Goal: Communication & Community: Answer question/provide support

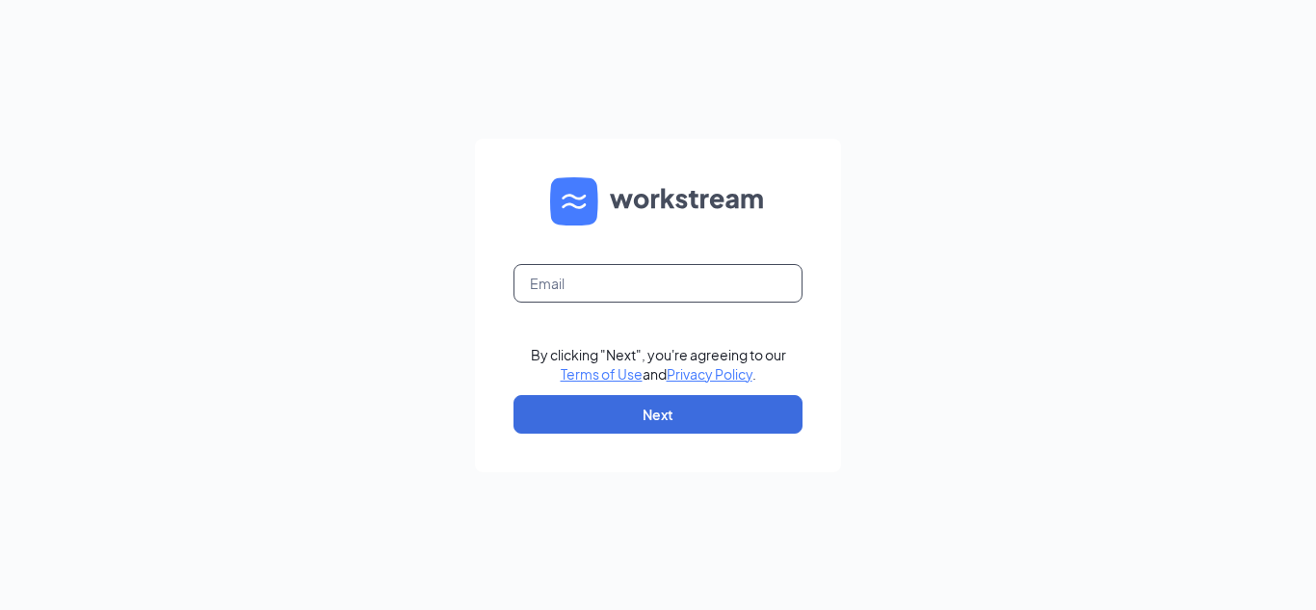
type input "m_joa@seatitan.co"
click at [800, 345] on div at bounding box center [631, 413] width 395 height 220
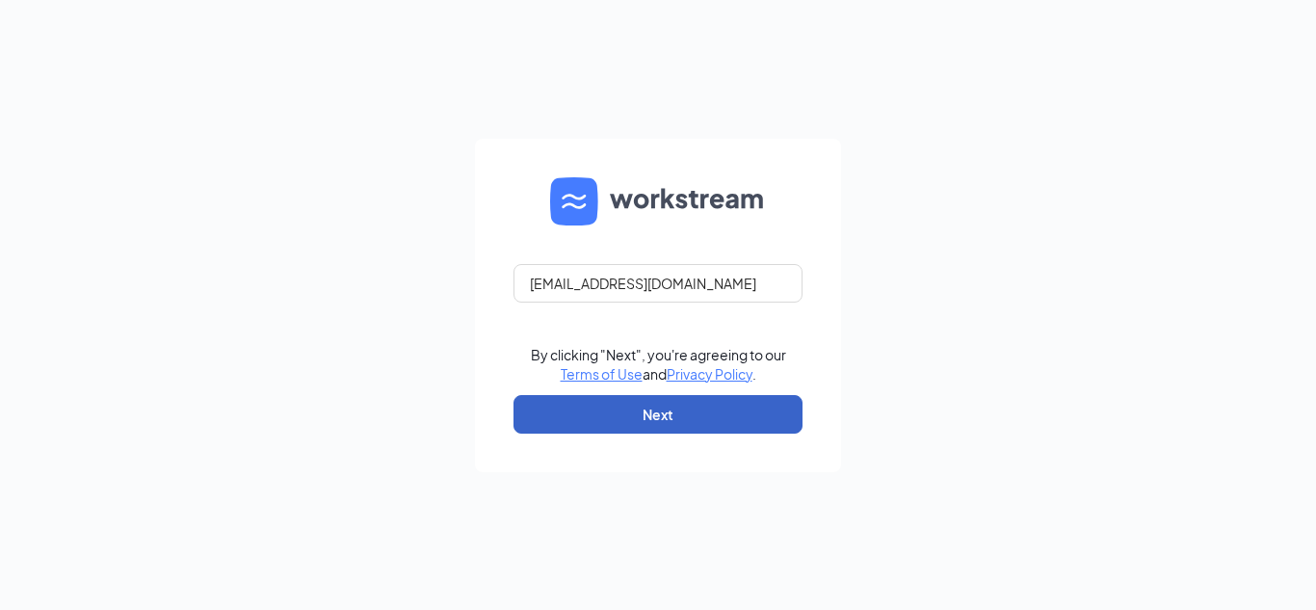
click at [680, 416] on button "Next" at bounding box center [658, 414] width 289 height 39
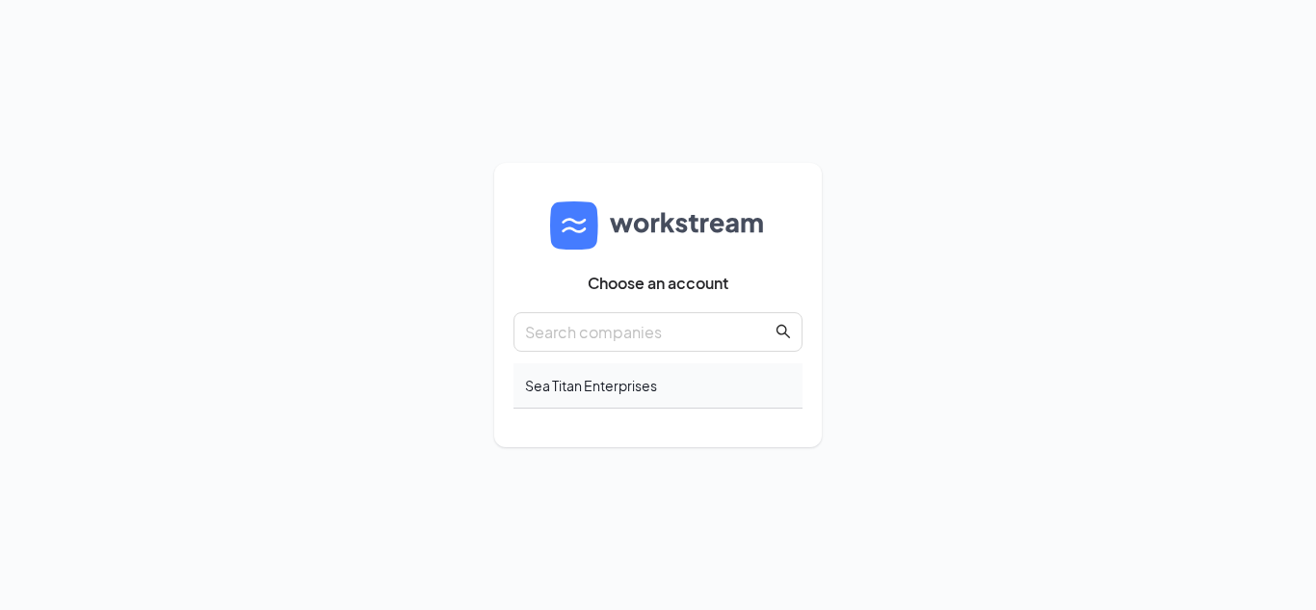
click at [649, 383] on div "Sea Titan Enterprises" at bounding box center [658, 385] width 289 height 45
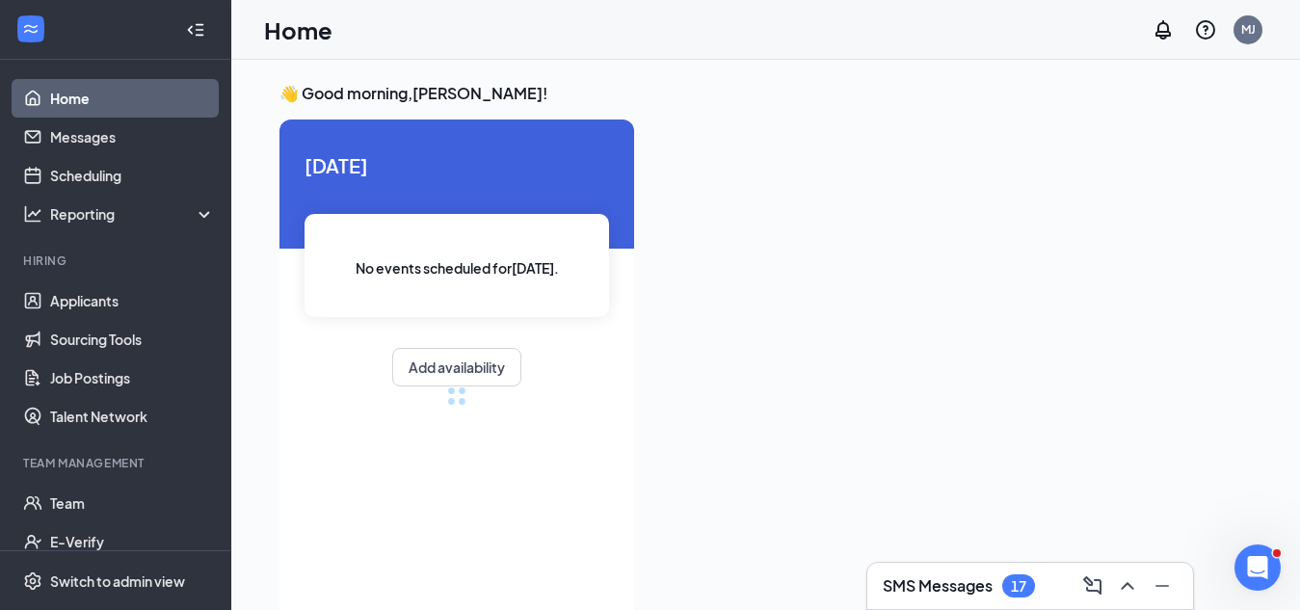
scroll to position [95, 0]
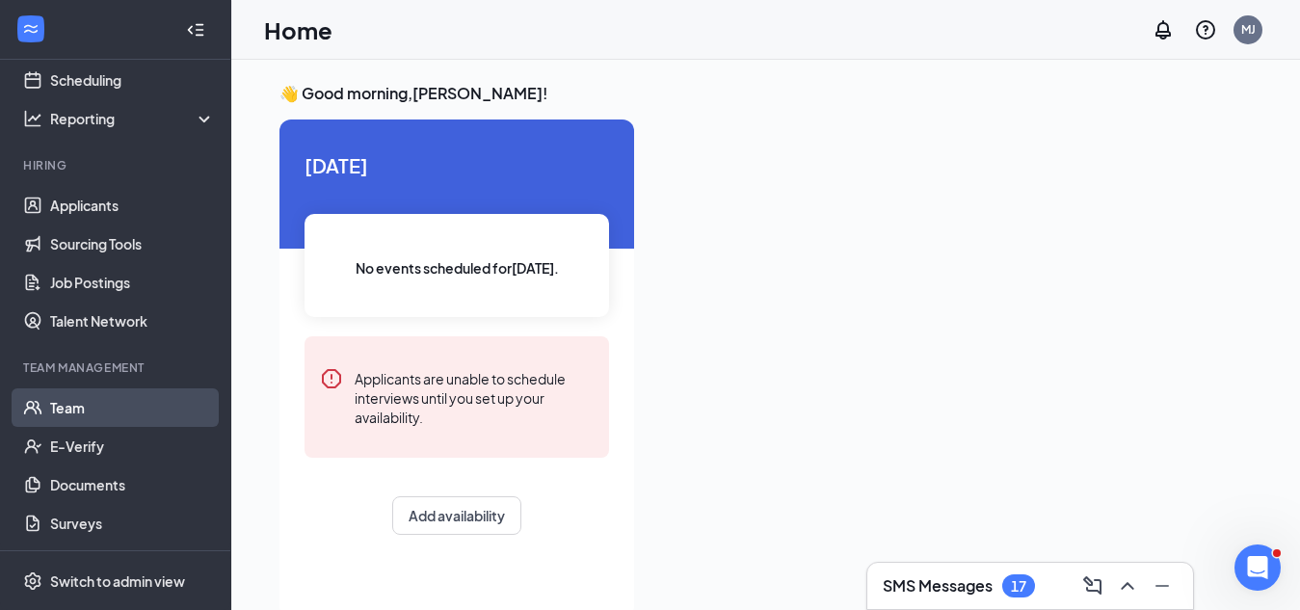
click at [84, 409] on link "Team" at bounding box center [132, 407] width 165 height 39
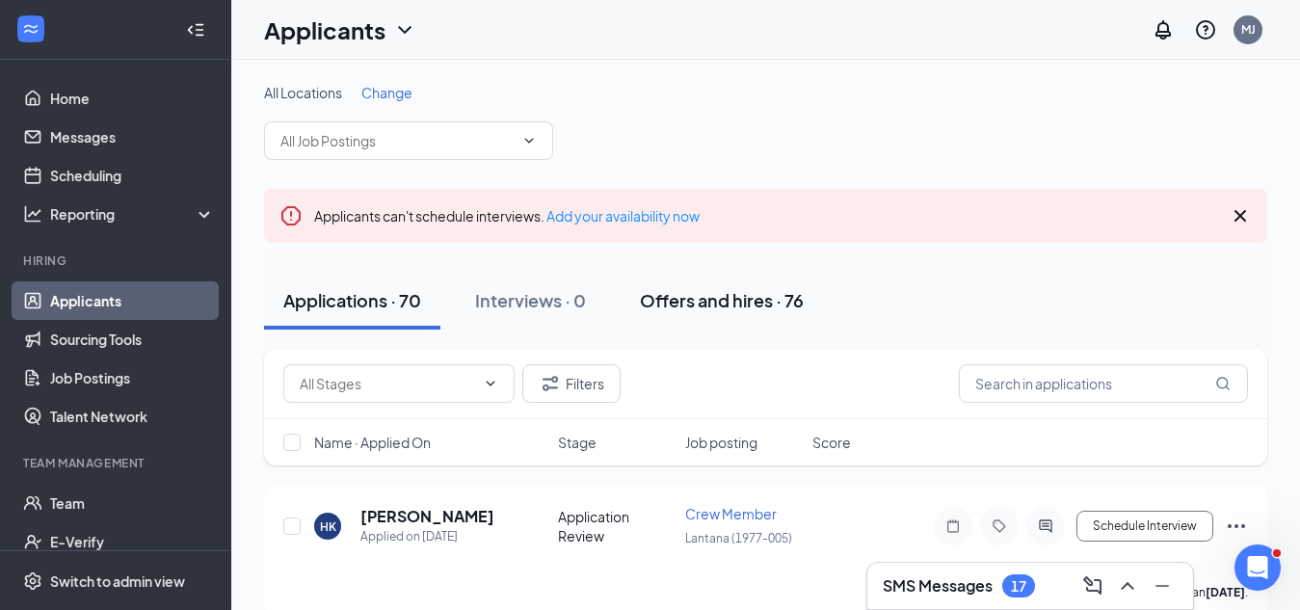
click at [691, 301] on div "Offers and hires · 76" at bounding box center [722, 300] width 164 height 24
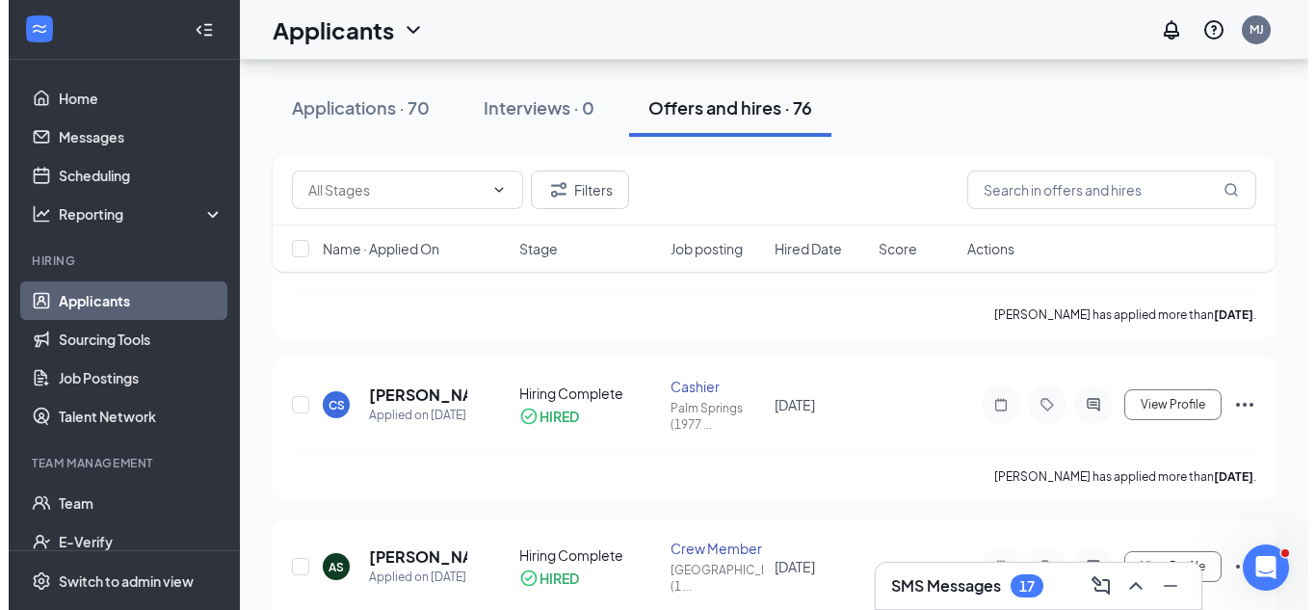
scroll to position [385, 0]
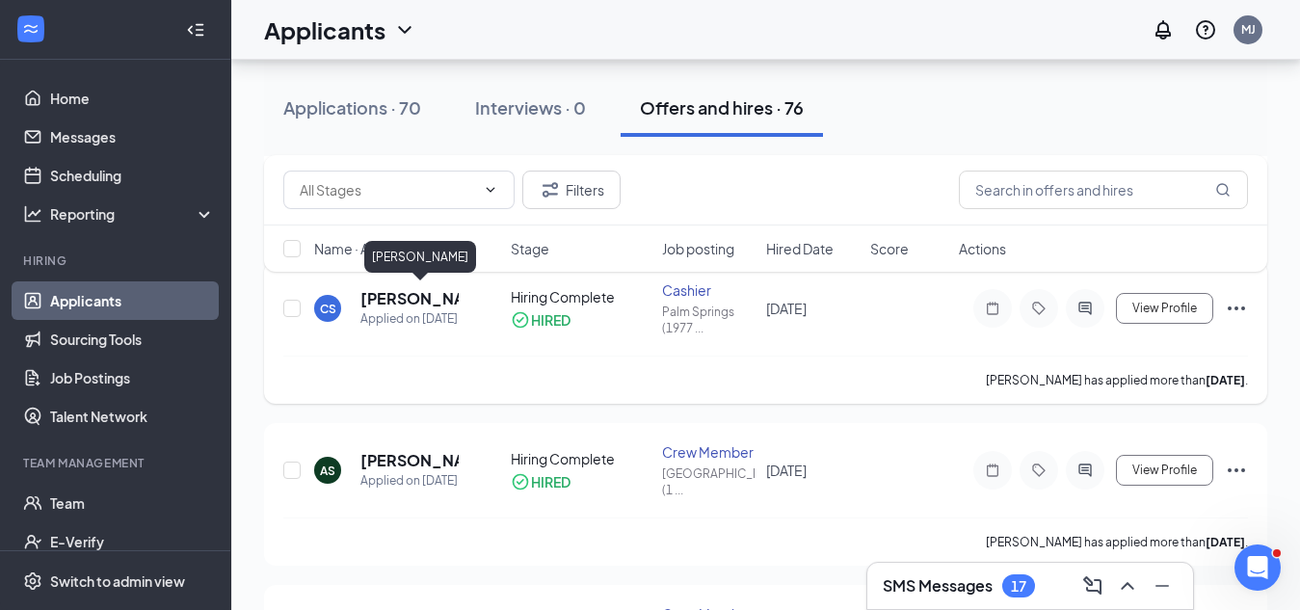
click at [400, 294] on h5 "[PERSON_NAME]" at bounding box center [409, 298] width 98 height 21
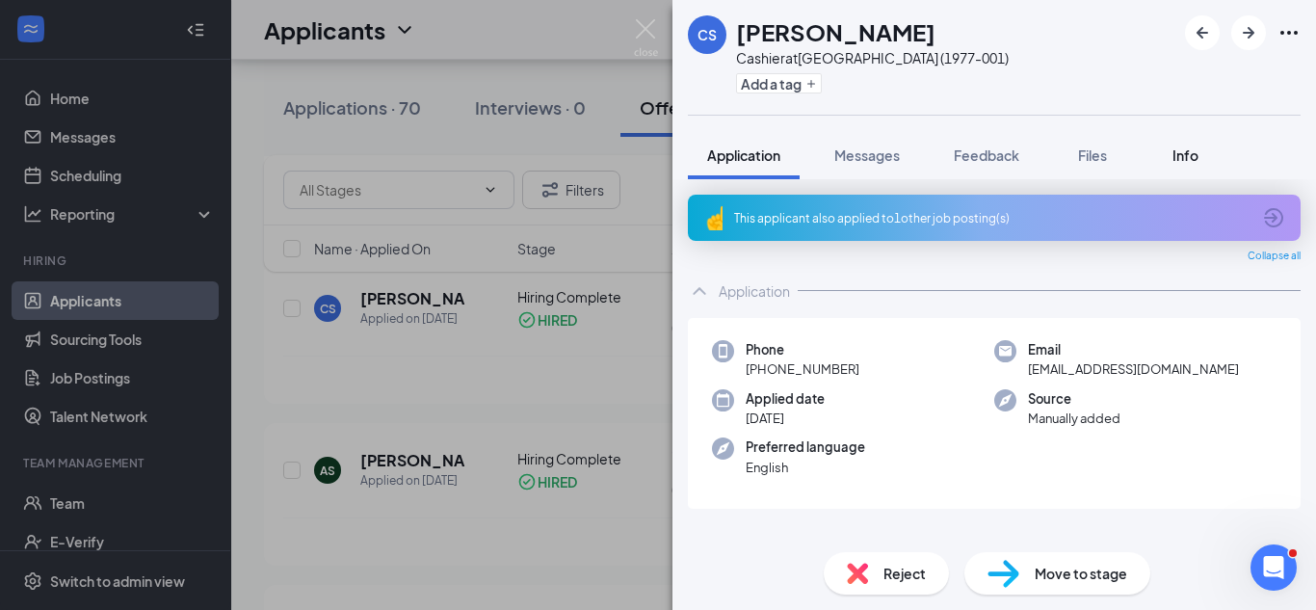
click at [1184, 156] on span "Info" at bounding box center [1186, 154] width 26 height 17
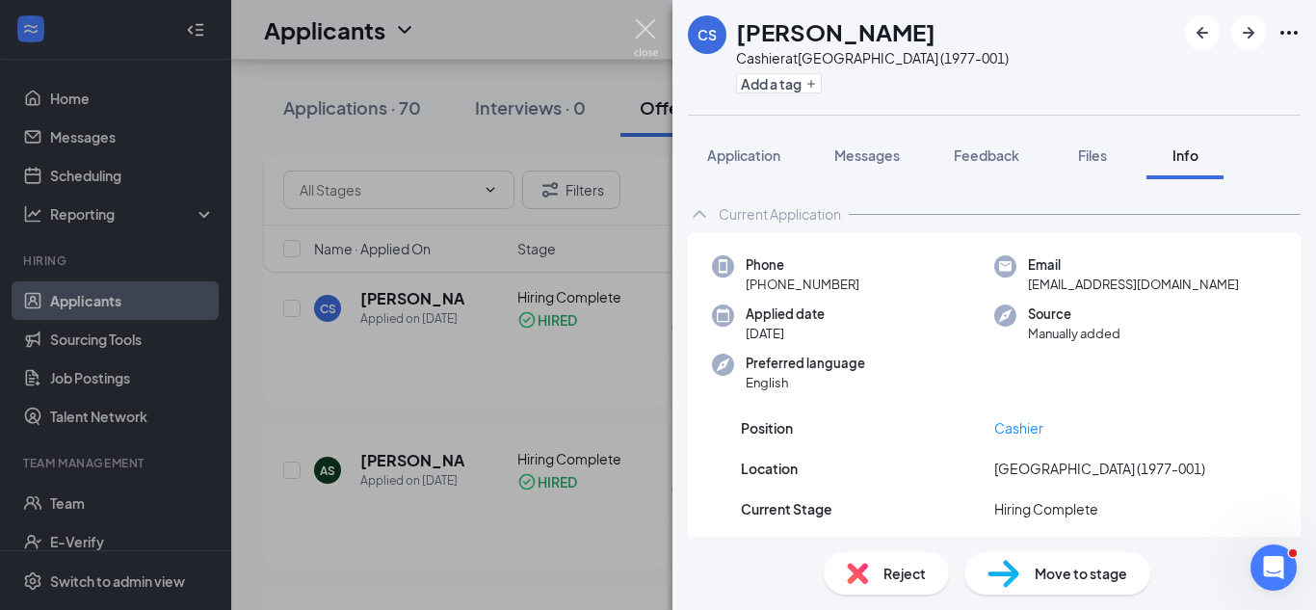
click at [649, 23] on img at bounding box center [646, 38] width 24 height 38
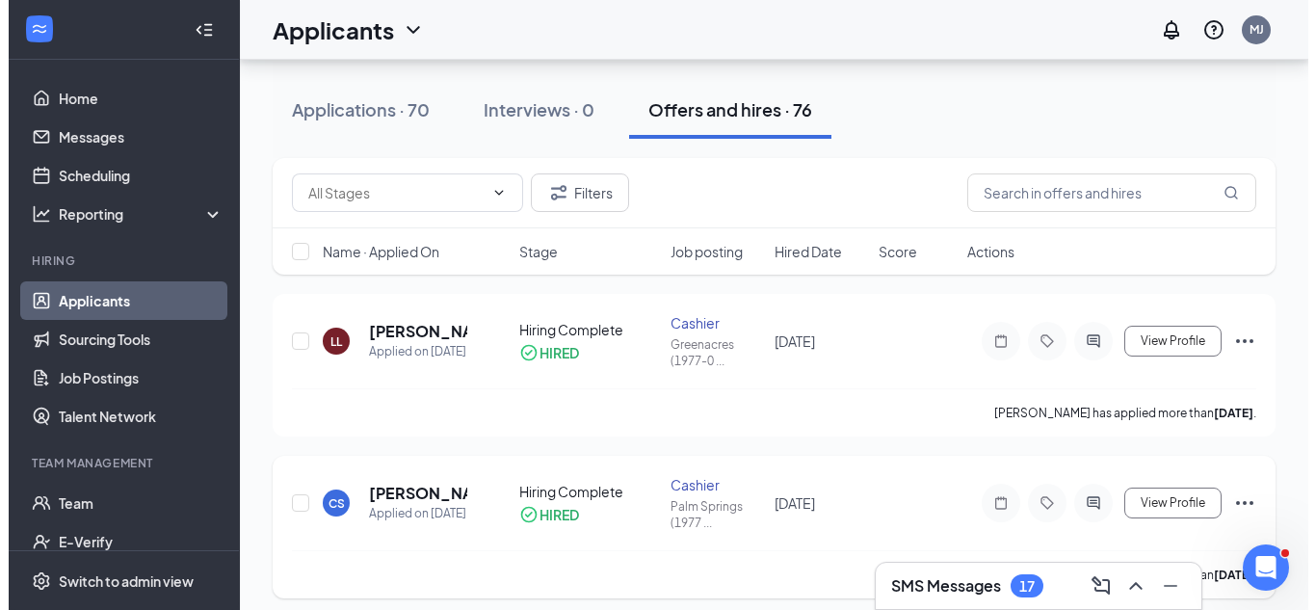
scroll to position [193, 0]
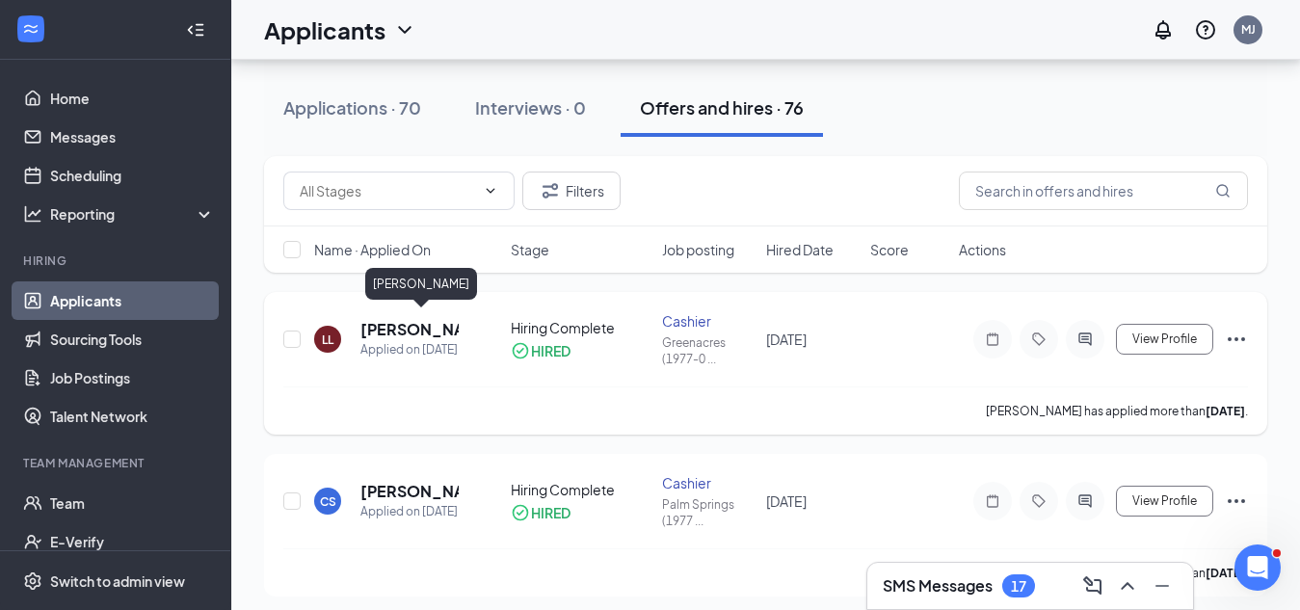
click at [383, 326] on h5 "[PERSON_NAME]" at bounding box center [409, 329] width 98 height 21
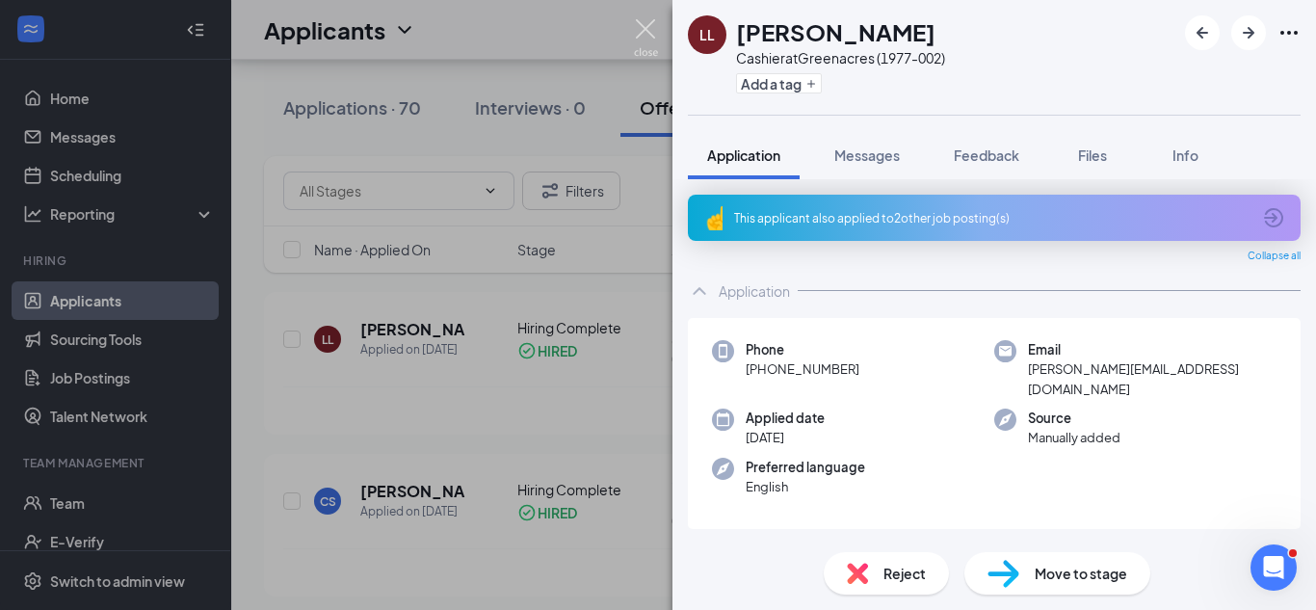
click at [644, 21] on img at bounding box center [646, 38] width 24 height 38
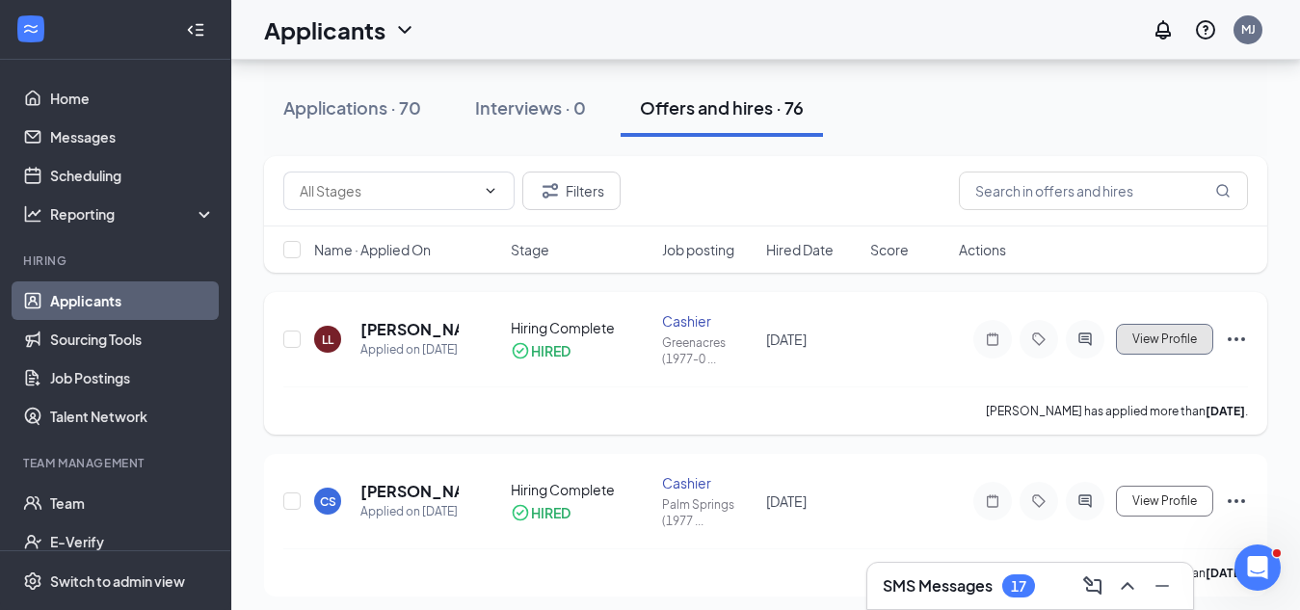
click at [1147, 343] on span "View Profile" at bounding box center [1164, 338] width 65 height 13
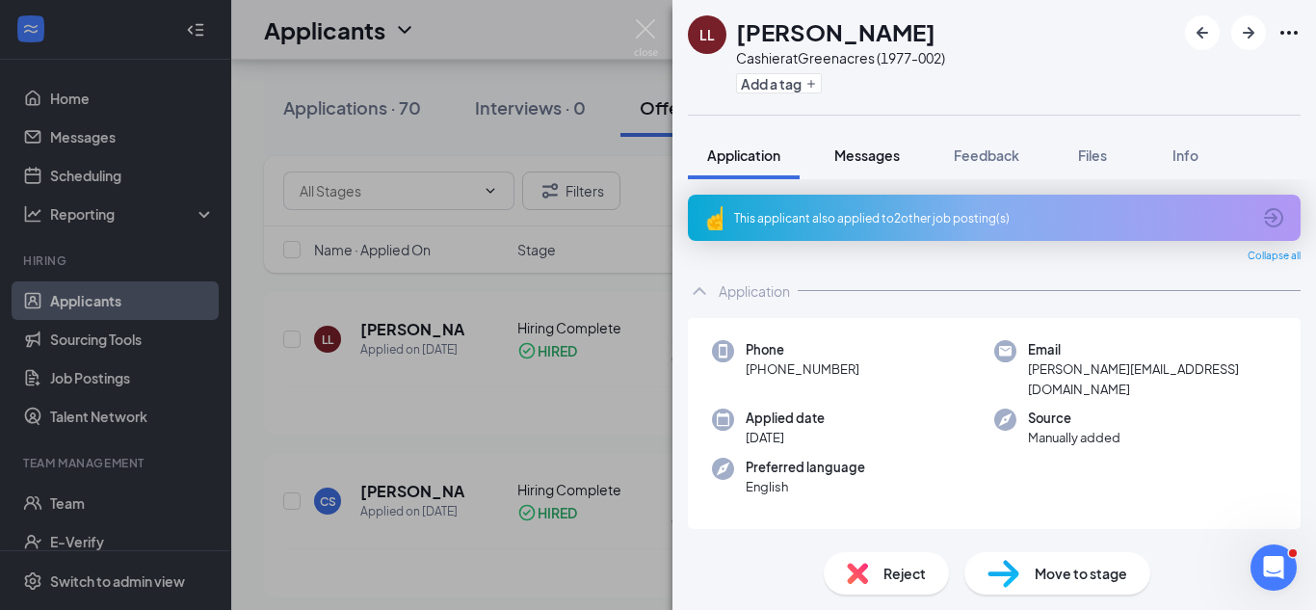
click at [873, 154] on span "Messages" at bounding box center [867, 154] width 66 height 17
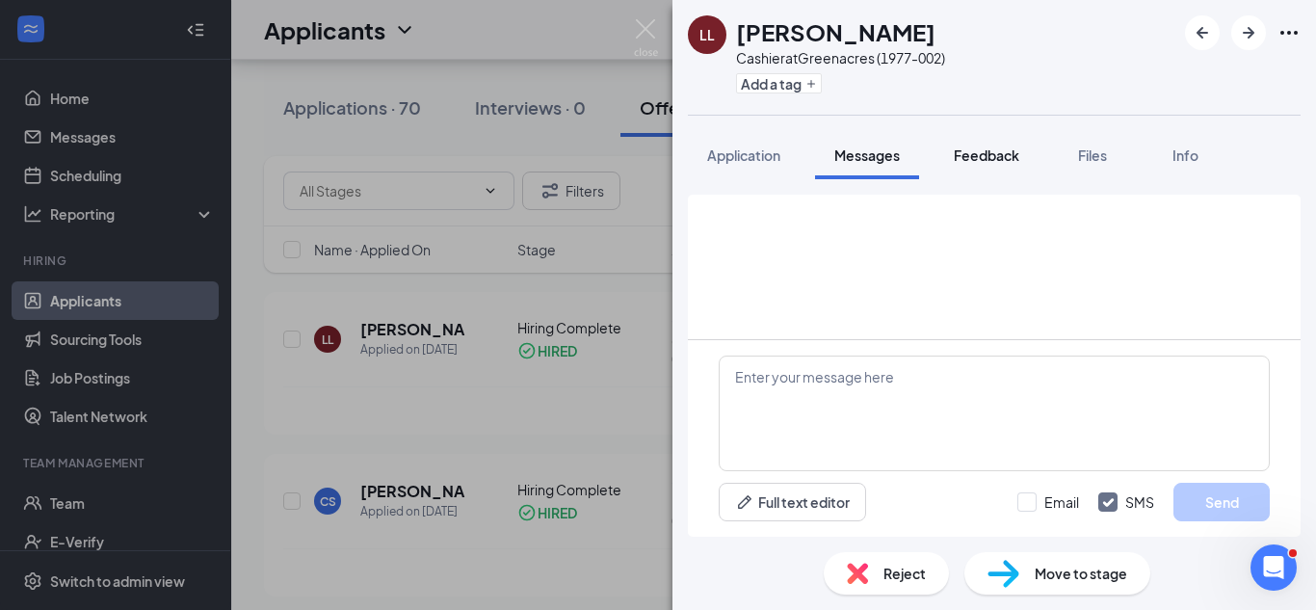
click at [988, 154] on span "Feedback" at bounding box center [987, 154] width 66 height 17
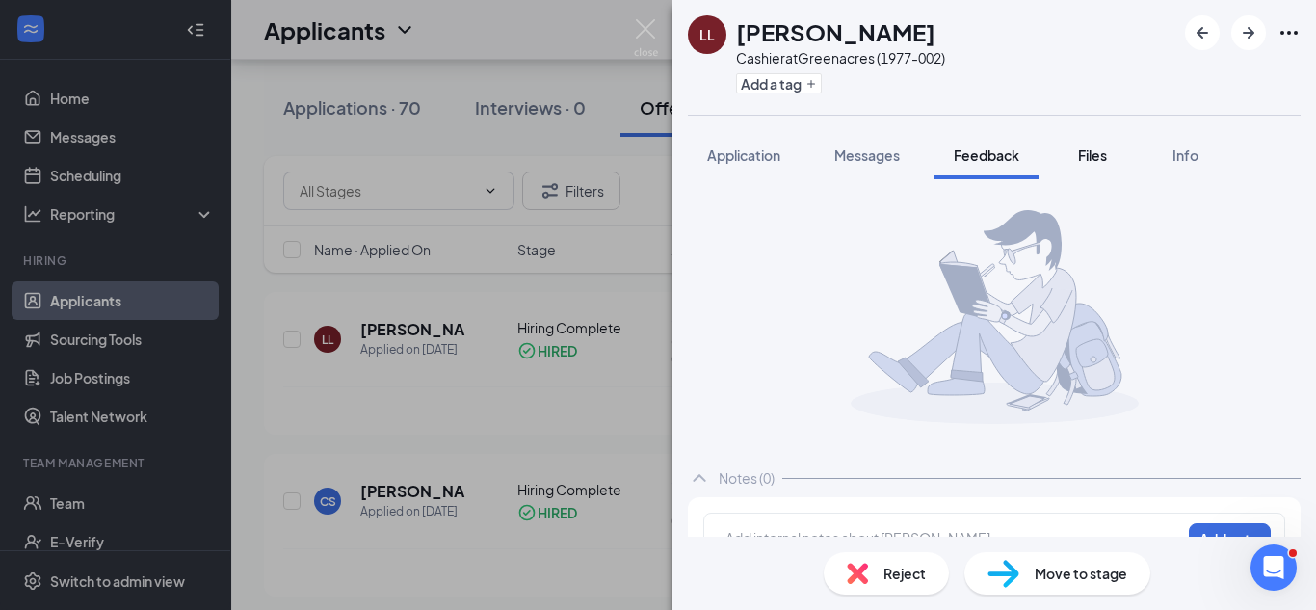
click at [1087, 154] on span "Files" at bounding box center [1092, 154] width 29 height 17
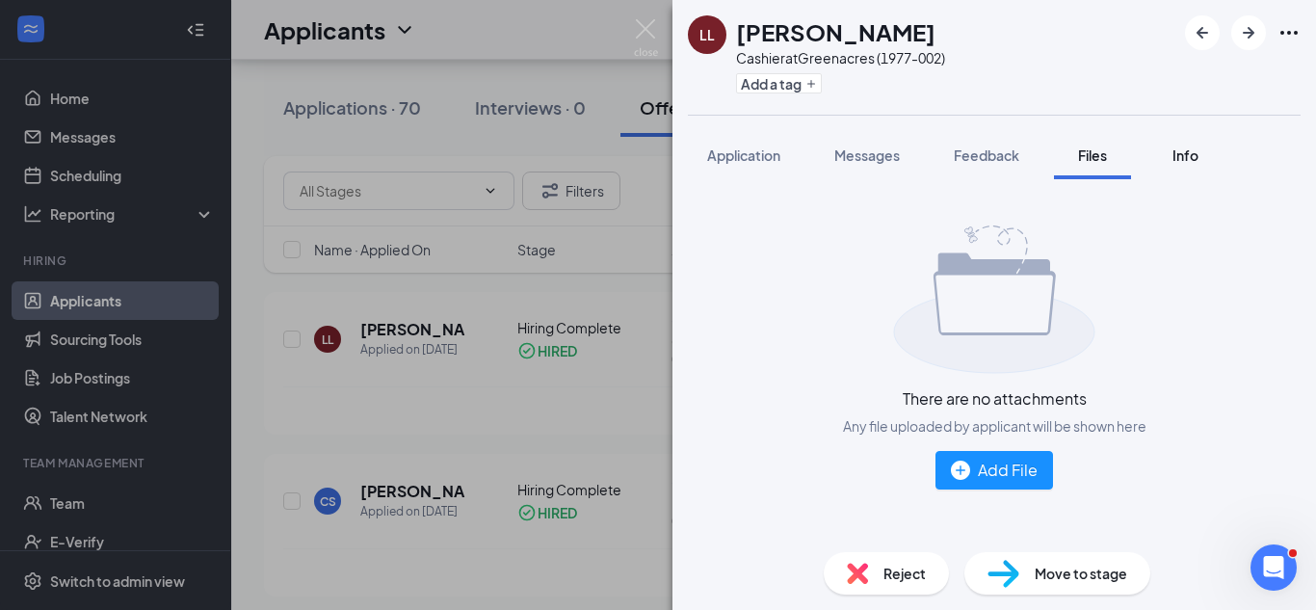
click at [1182, 153] on span "Info" at bounding box center [1186, 154] width 26 height 17
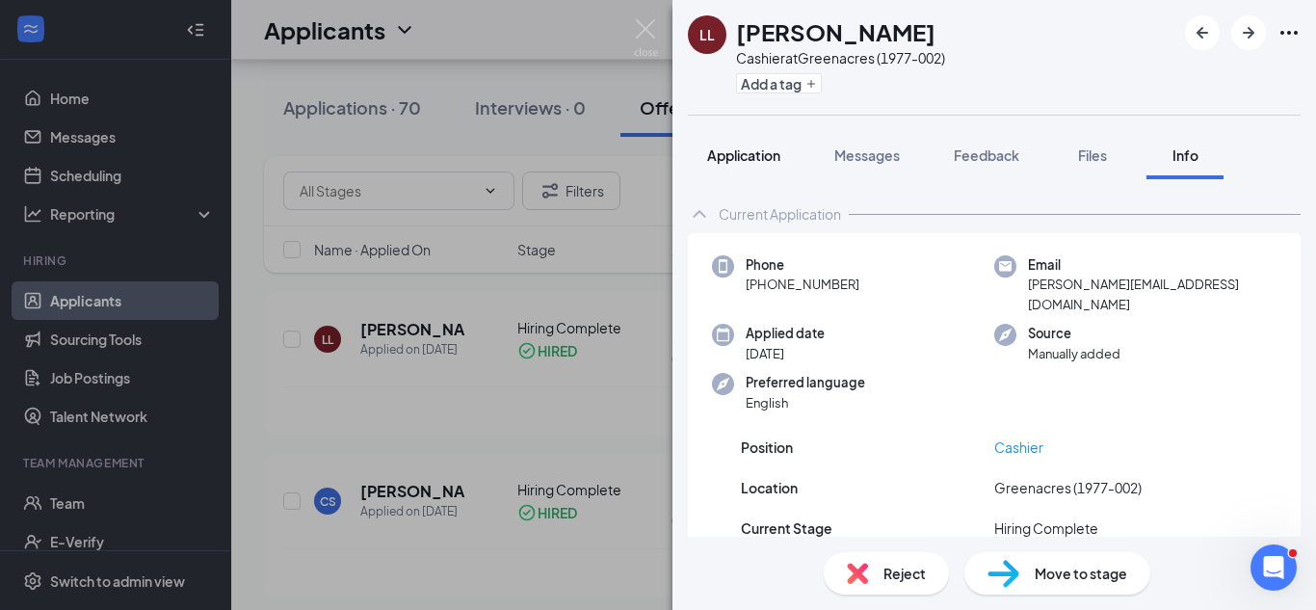
click at [763, 155] on span "Application" at bounding box center [743, 154] width 73 height 17
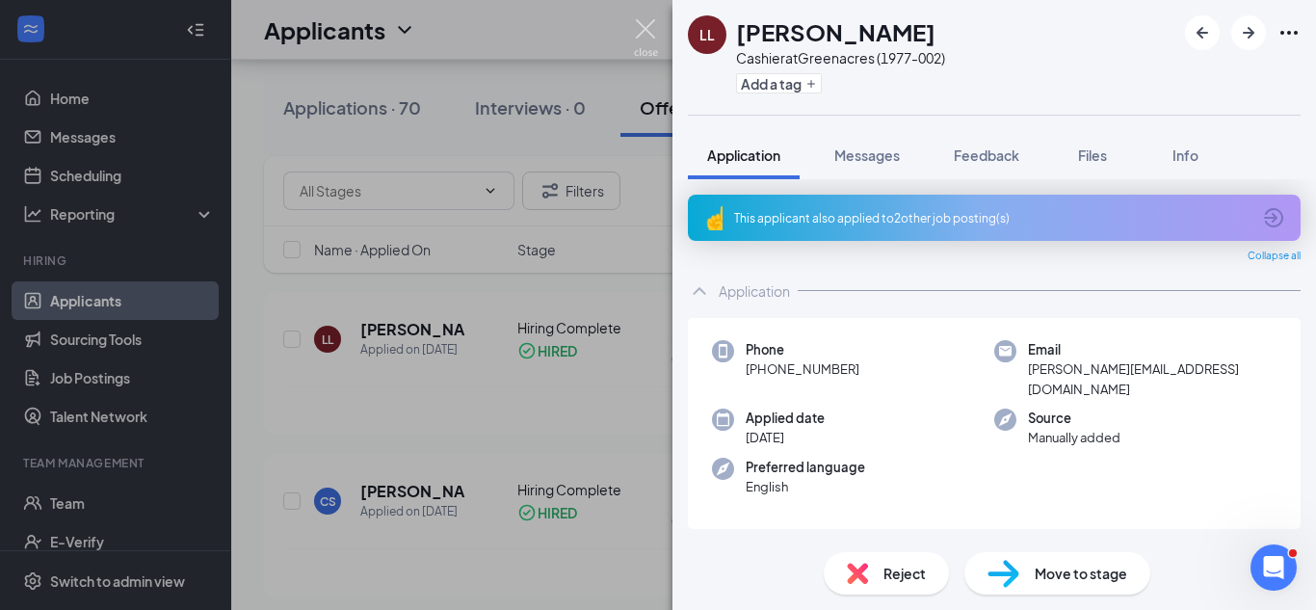
click at [643, 25] on img at bounding box center [646, 38] width 24 height 38
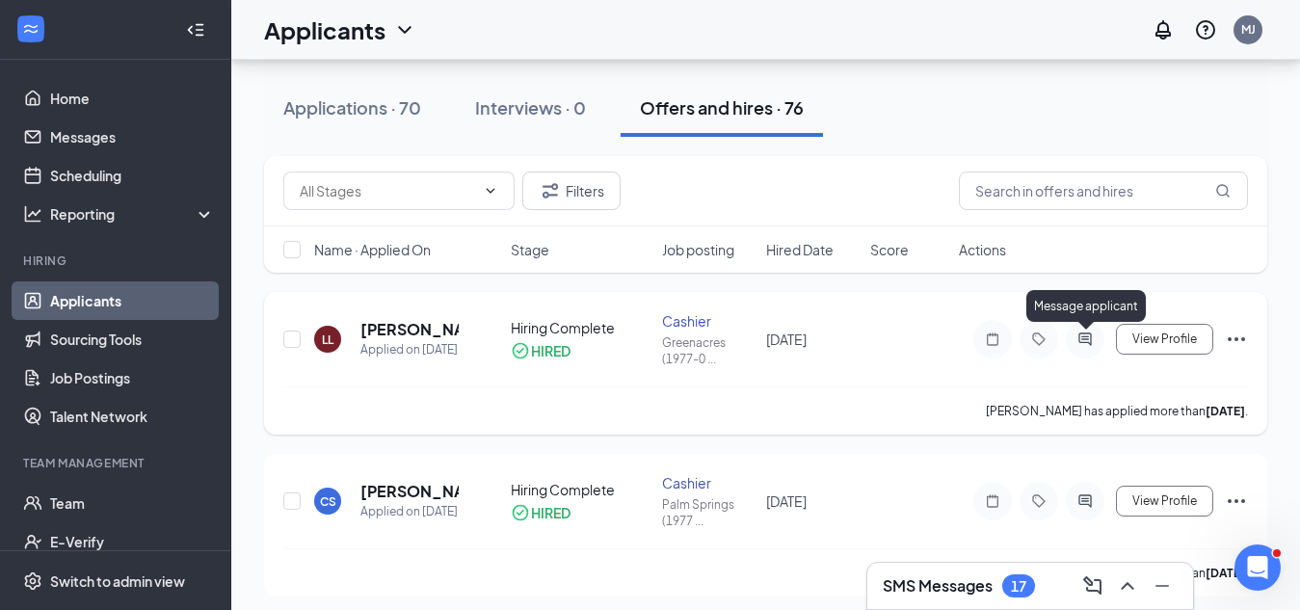
click at [1085, 337] on icon "ActiveChat" at bounding box center [1084, 338] width 23 height 15
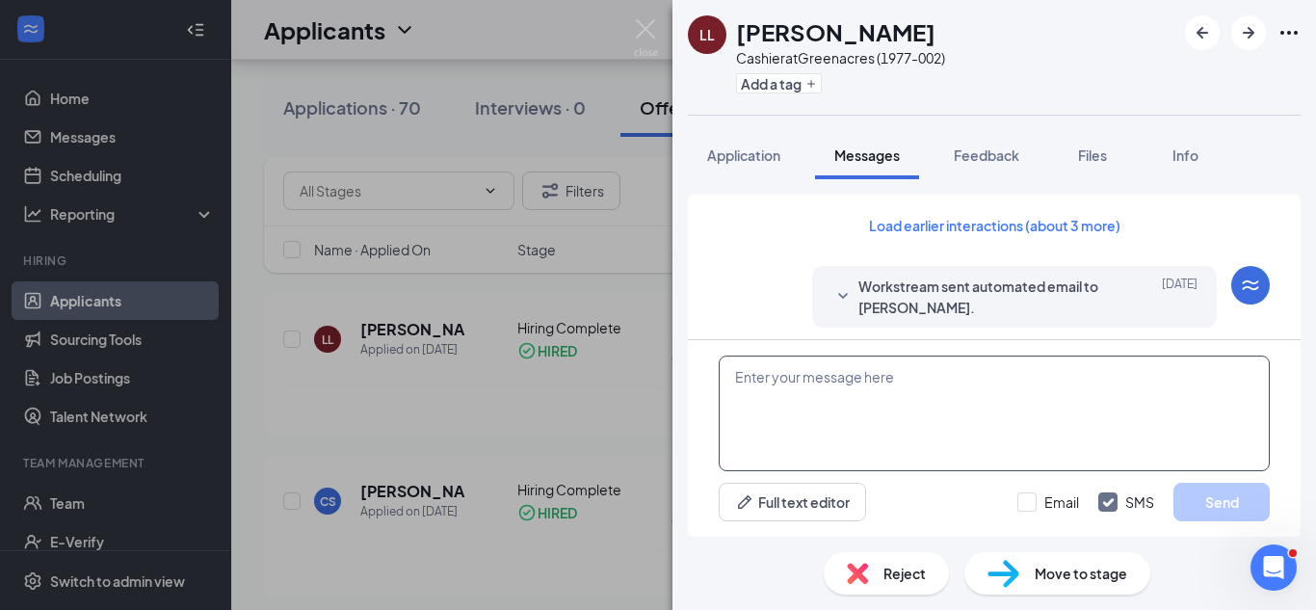
scroll to position [572, 0]
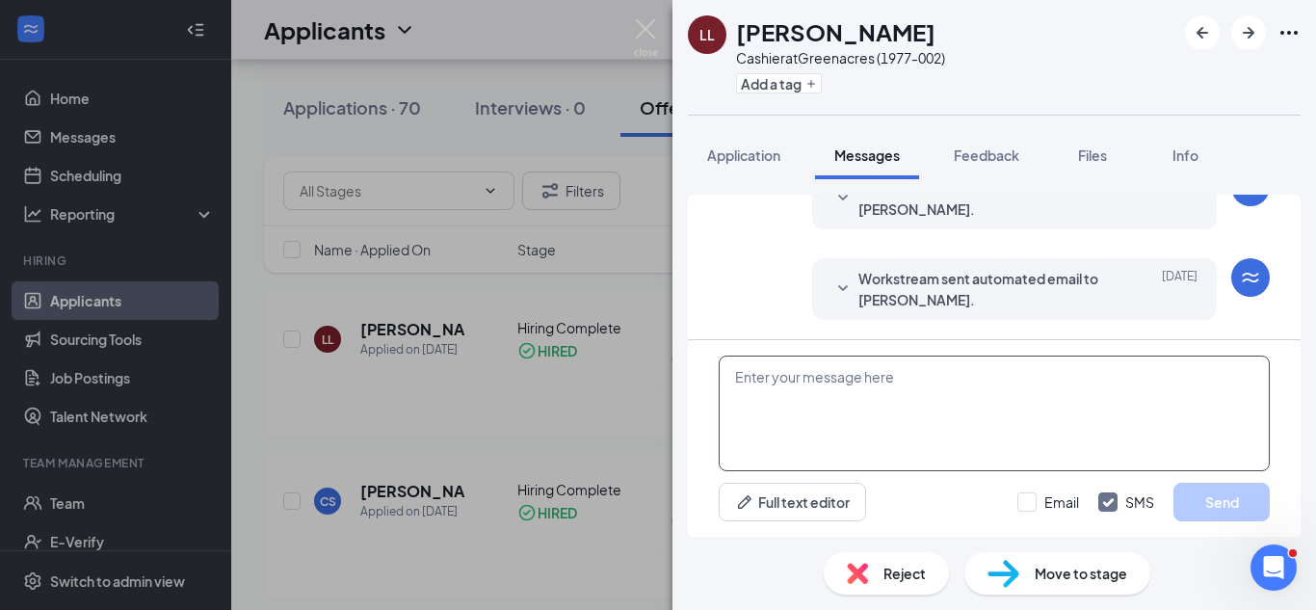
click at [838, 379] on textarea at bounding box center [994, 414] width 551 height 116
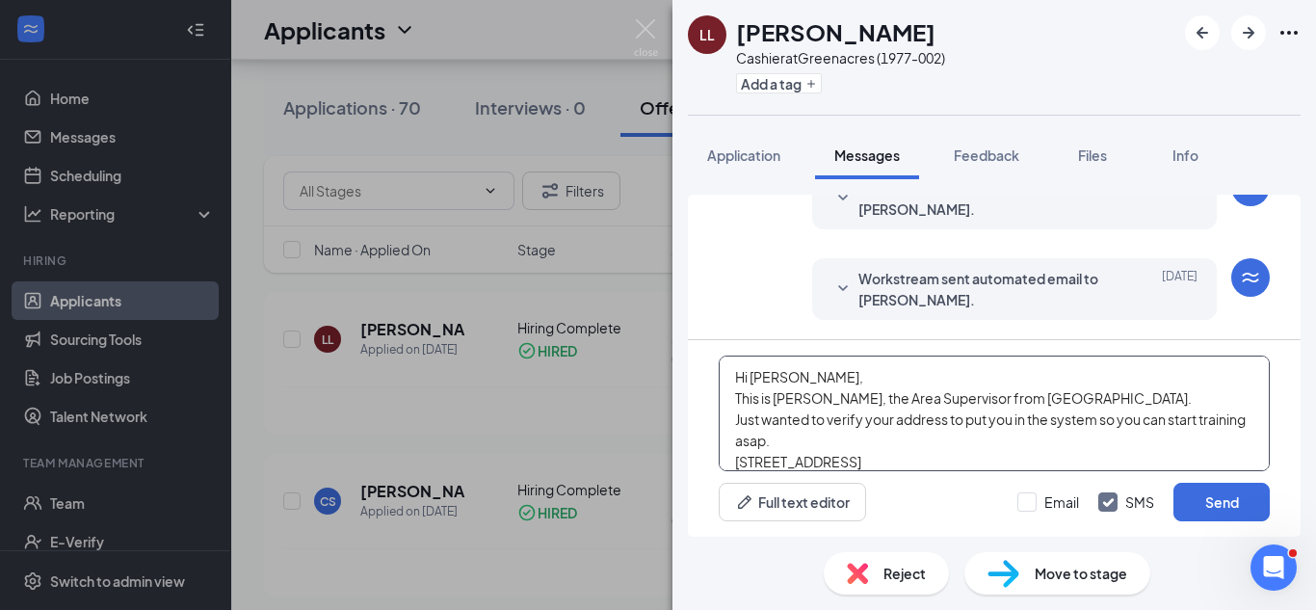
scroll to position [21, 0]
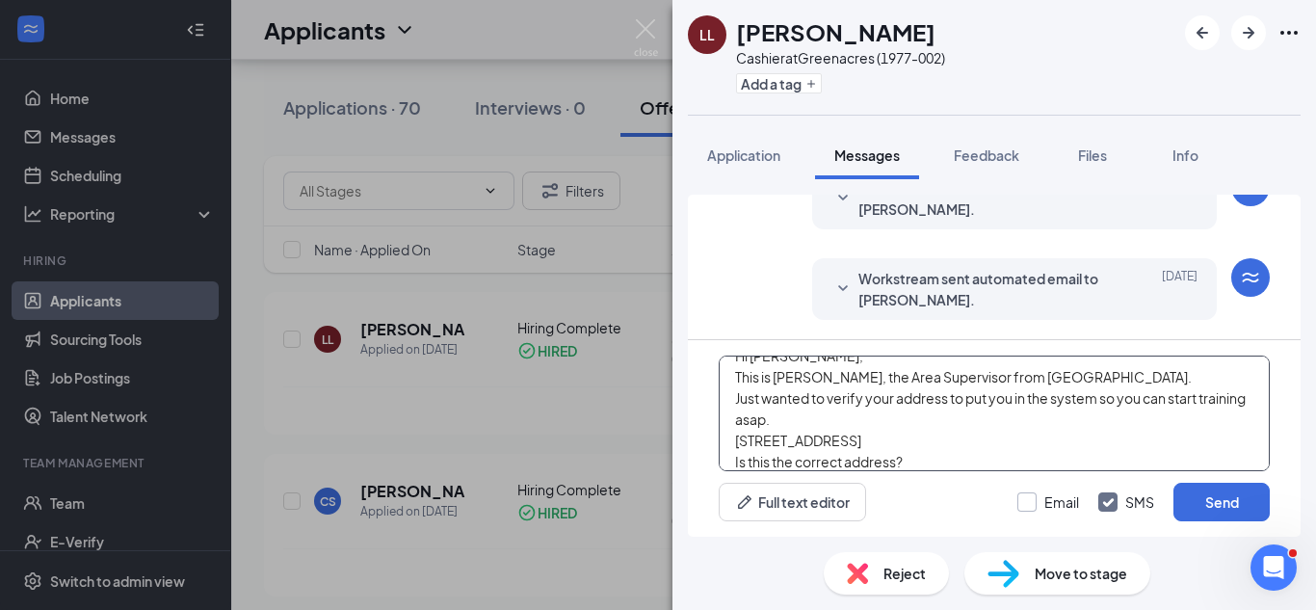
type textarea "Hi [PERSON_NAME], This is [PERSON_NAME], the Area Supervisor from [GEOGRAPHIC_D…"
click at [1031, 501] on input "Email" at bounding box center [1049, 501] width 62 height 19
checkbox input "true"
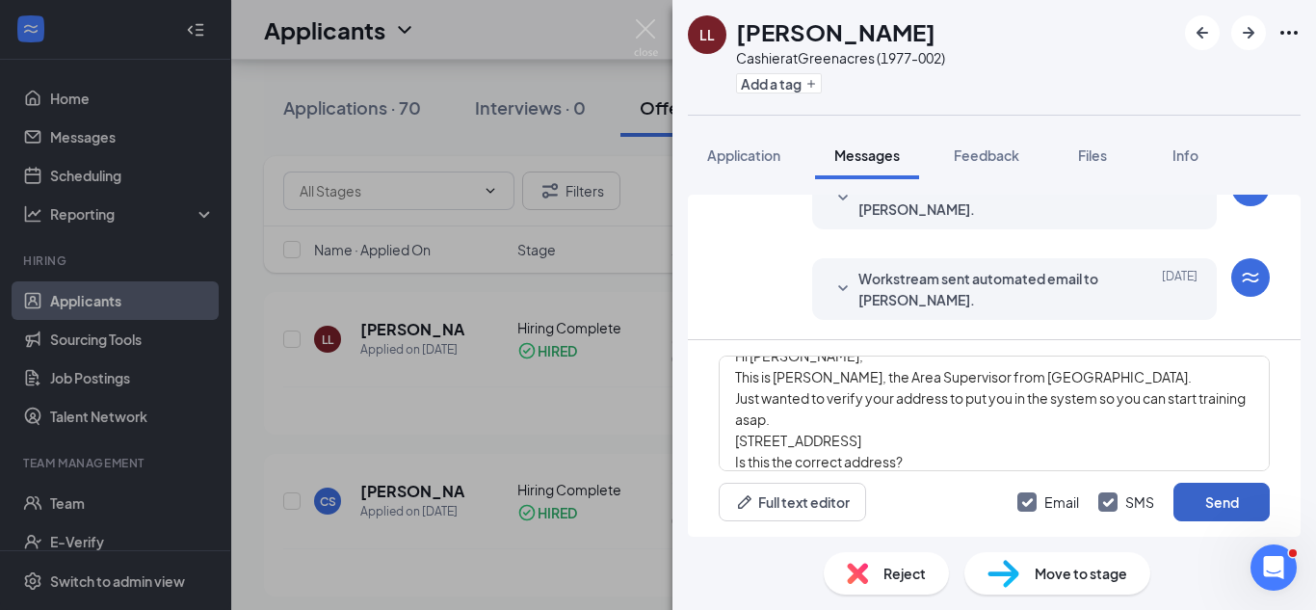
click at [1204, 494] on button "Send" at bounding box center [1222, 502] width 96 height 39
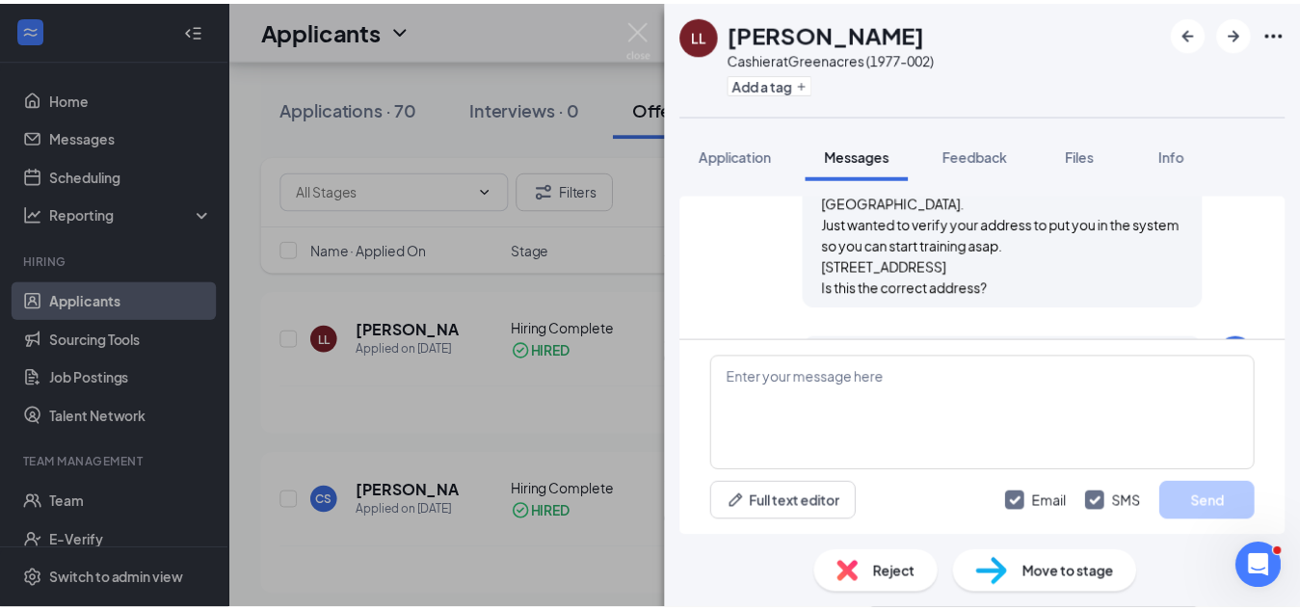
scroll to position [993, 0]
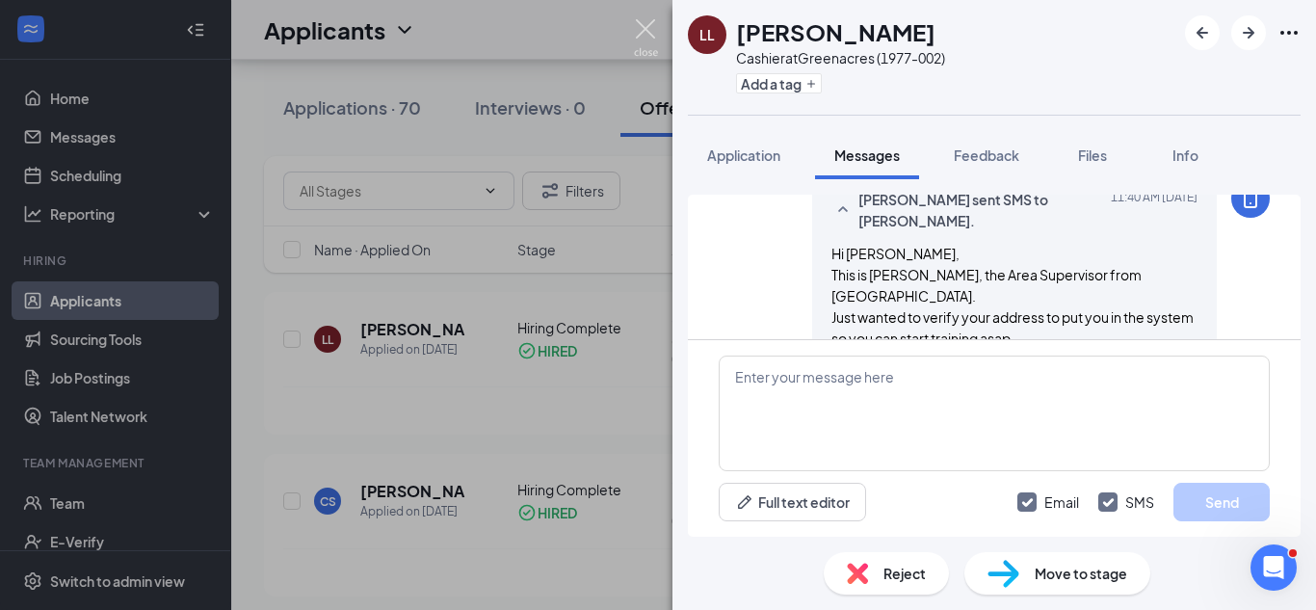
click at [649, 30] on img at bounding box center [646, 38] width 24 height 38
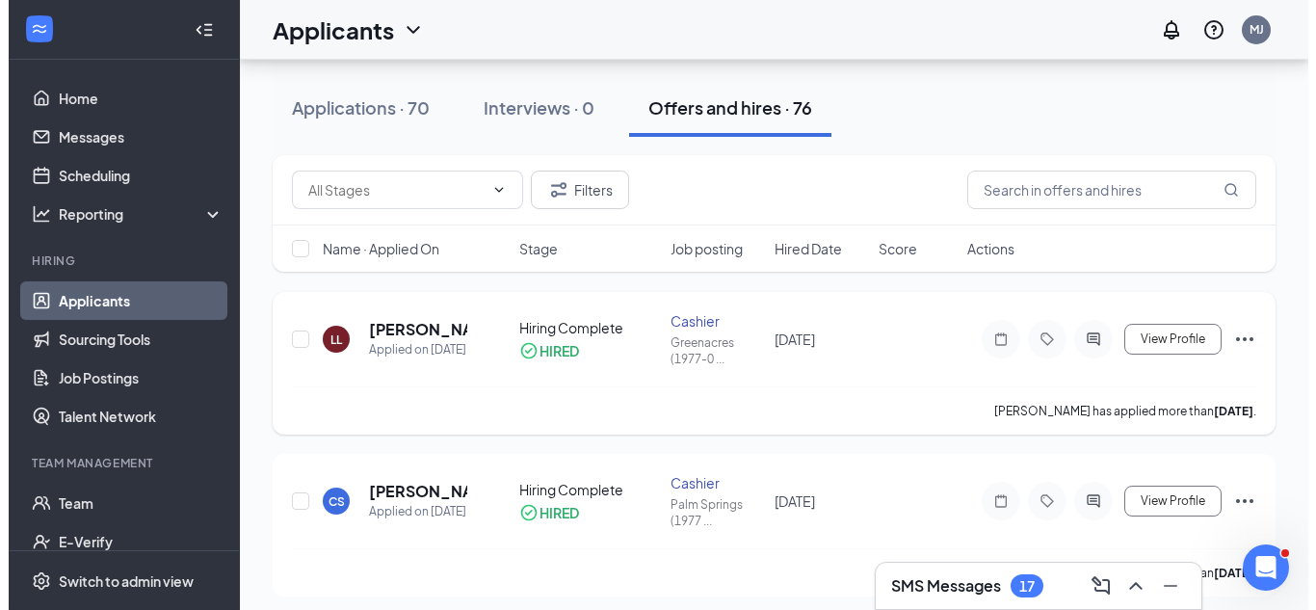
scroll to position [289, 0]
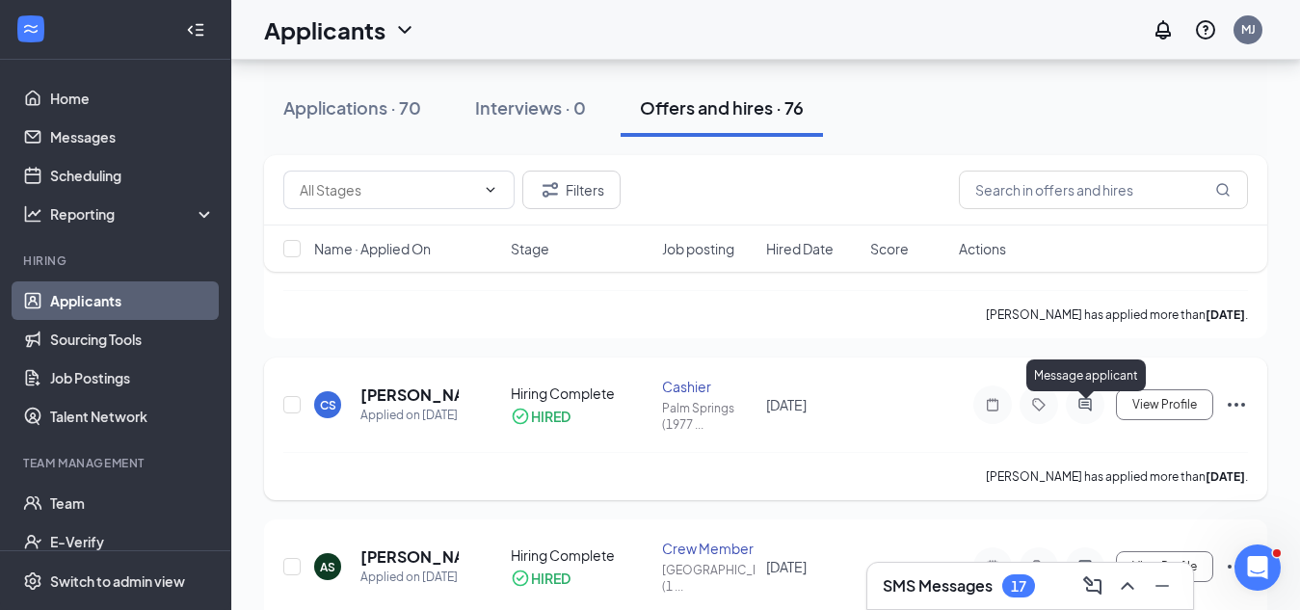
click at [1080, 408] on icon "ActiveChat" at bounding box center [1084, 404] width 13 height 13
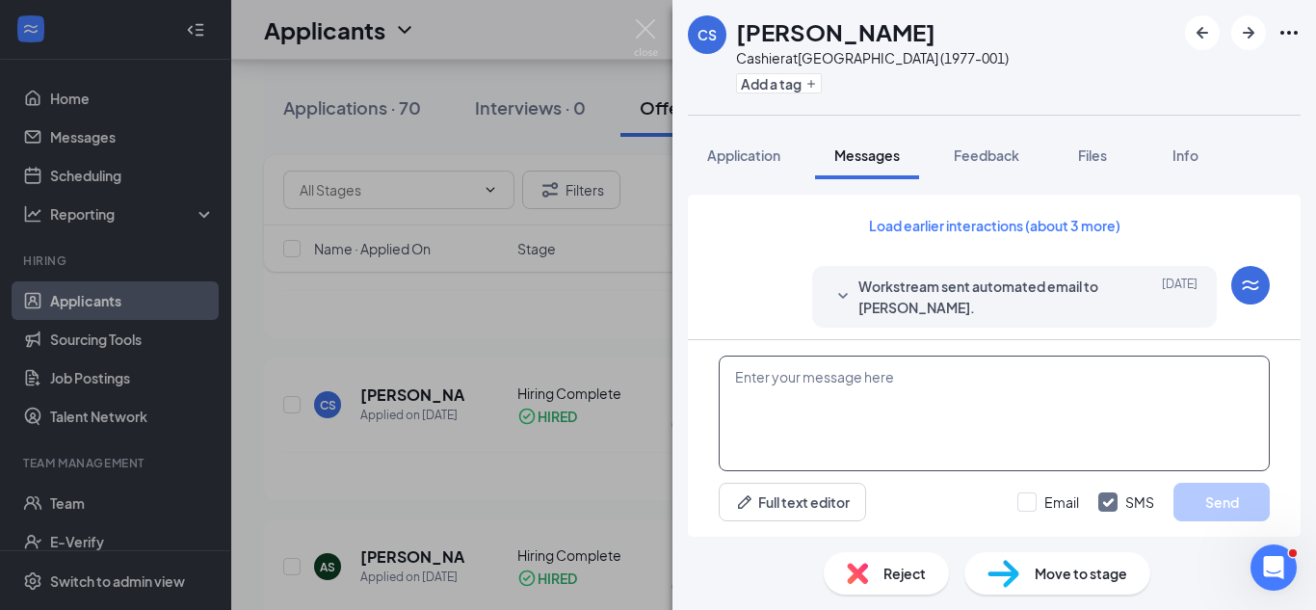
scroll to position [572, 0]
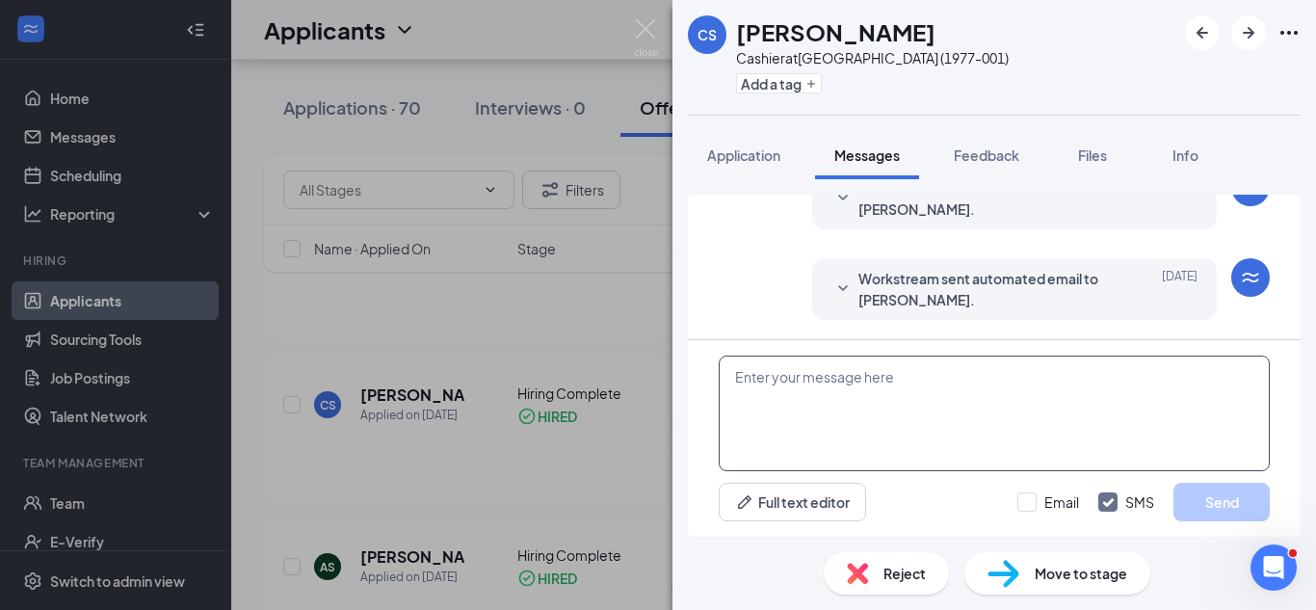
click at [777, 375] on textarea at bounding box center [994, 414] width 551 height 116
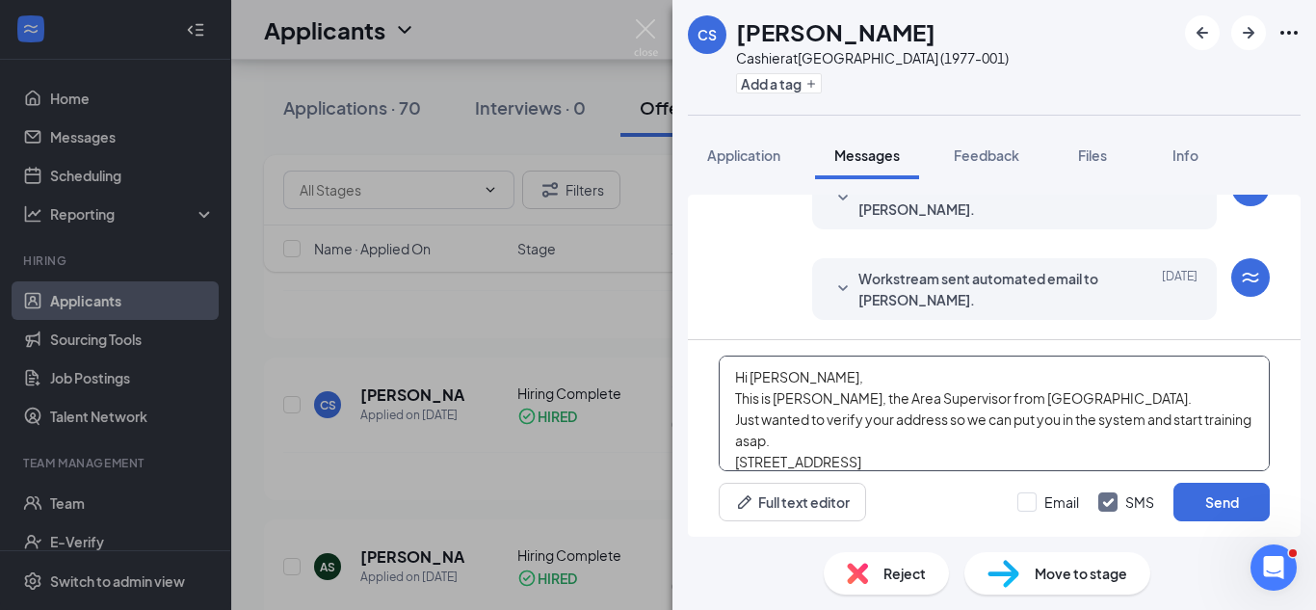
scroll to position [21, 0]
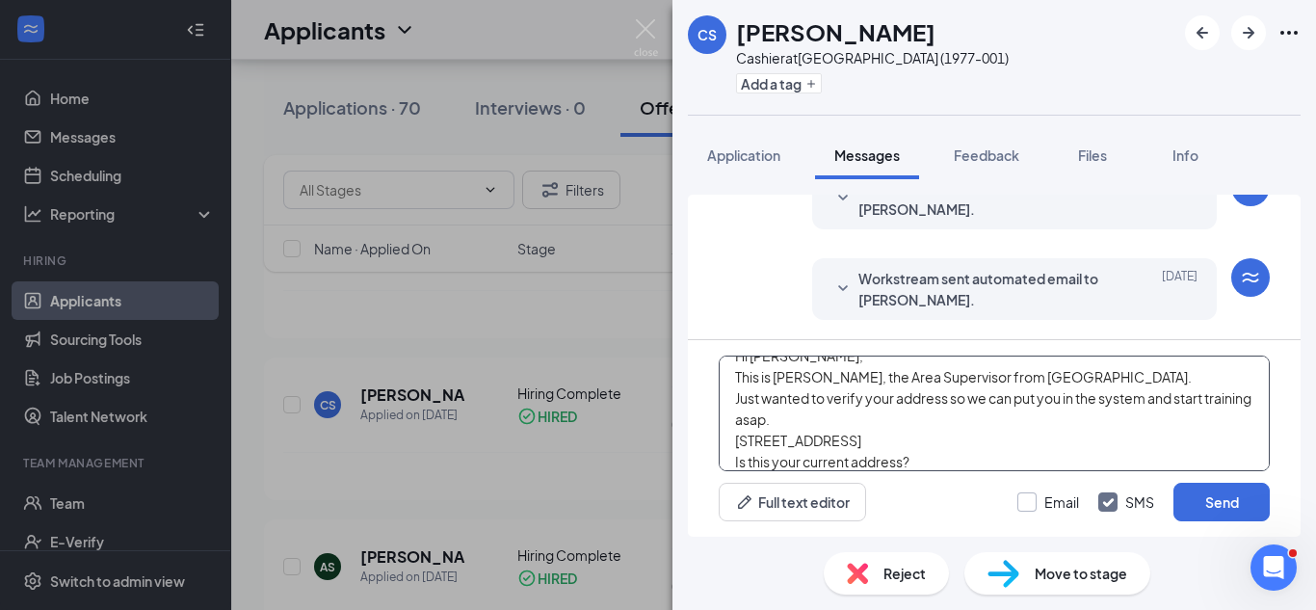
type textarea "Hi [PERSON_NAME], This is [PERSON_NAME], the Area Supervisor from [GEOGRAPHIC_D…"
click at [1025, 505] on input "Email" at bounding box center [1049, 501] width 62 height 19
checkbox input "true"
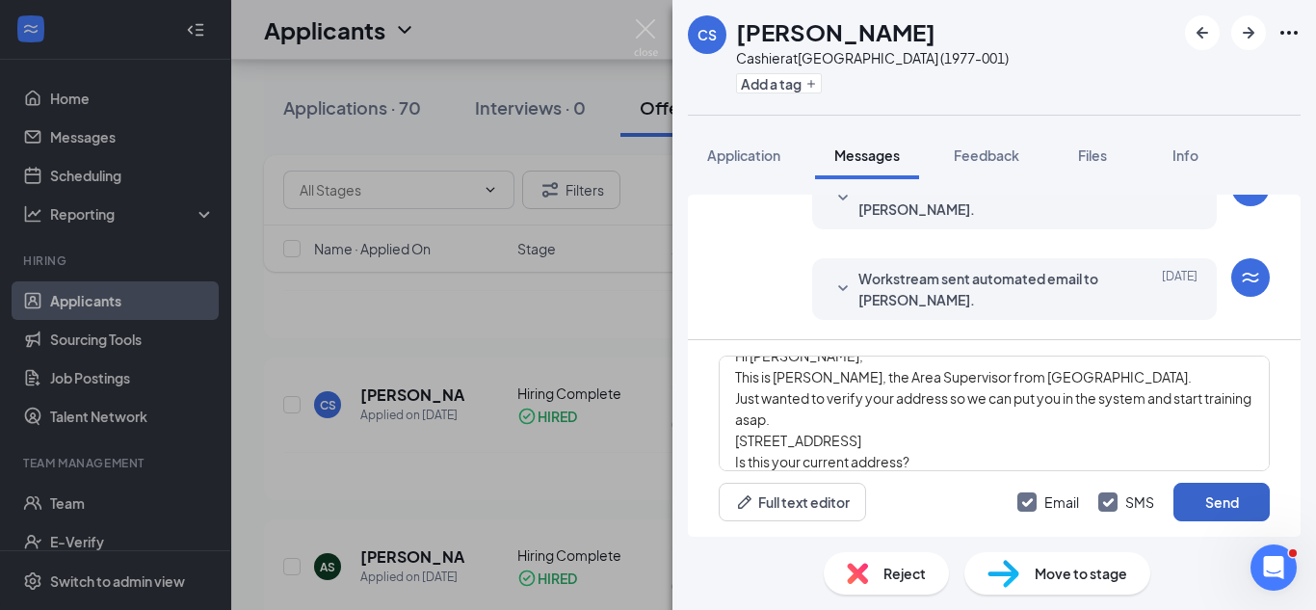
click at [1222, 499] on button "Send" at bounding box center [1222, 502] width 96 height 39
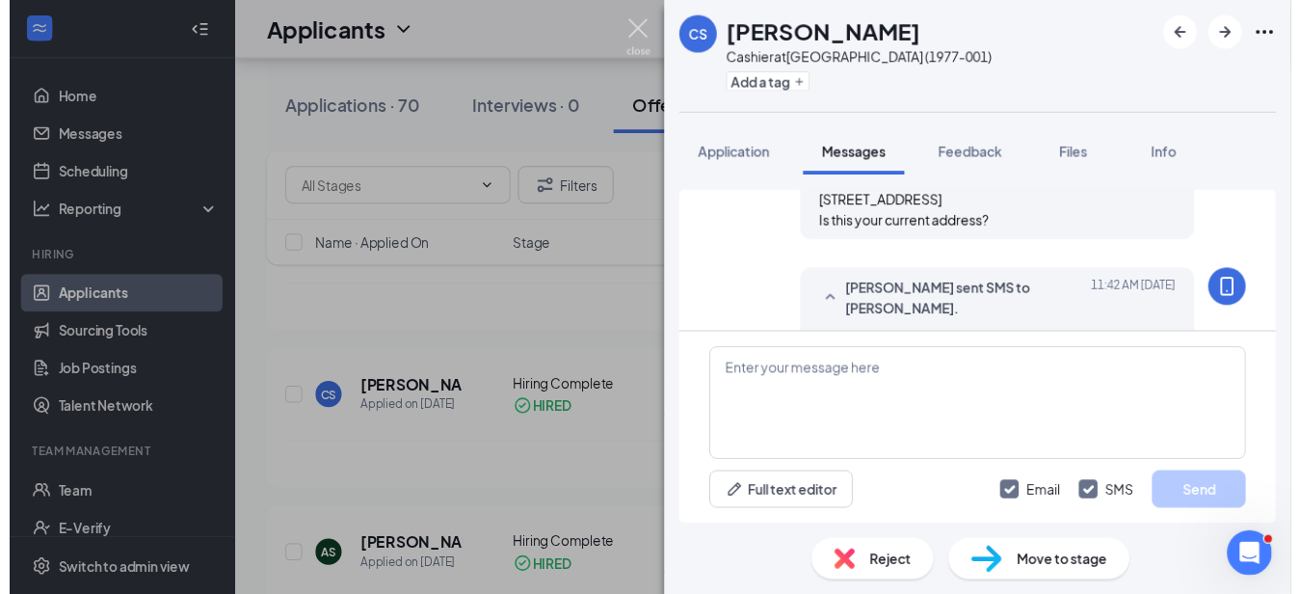
scroll to position [993, 0]
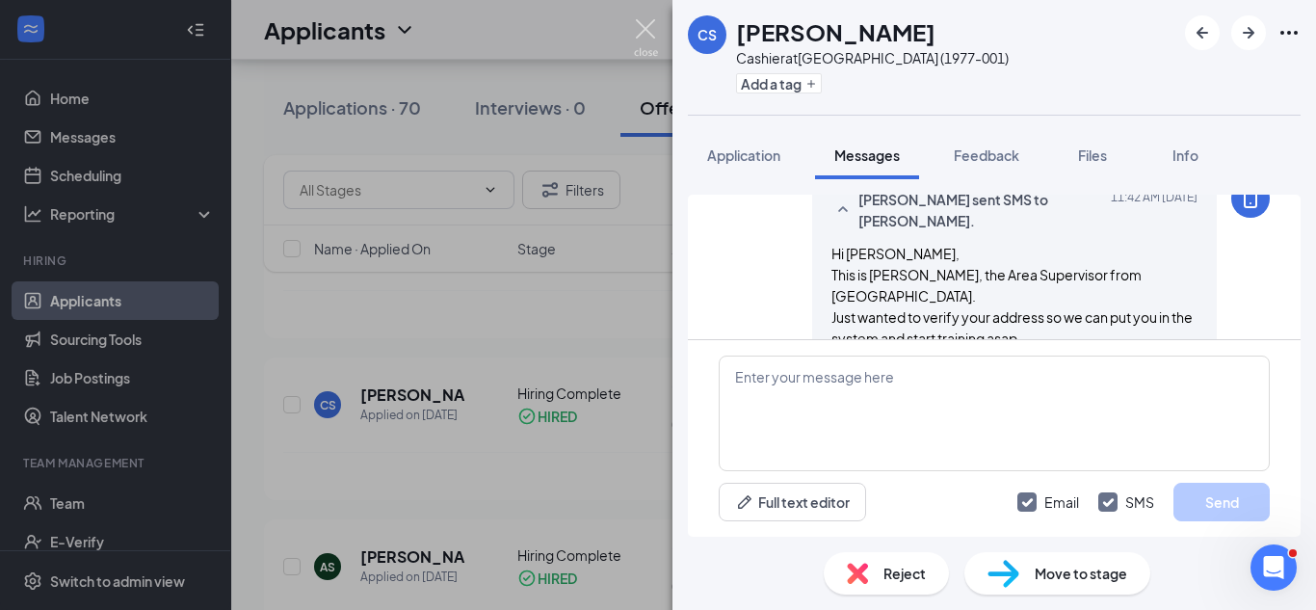
click at [644, 27] on img at bounding box center [646, 38] width 24 height 38
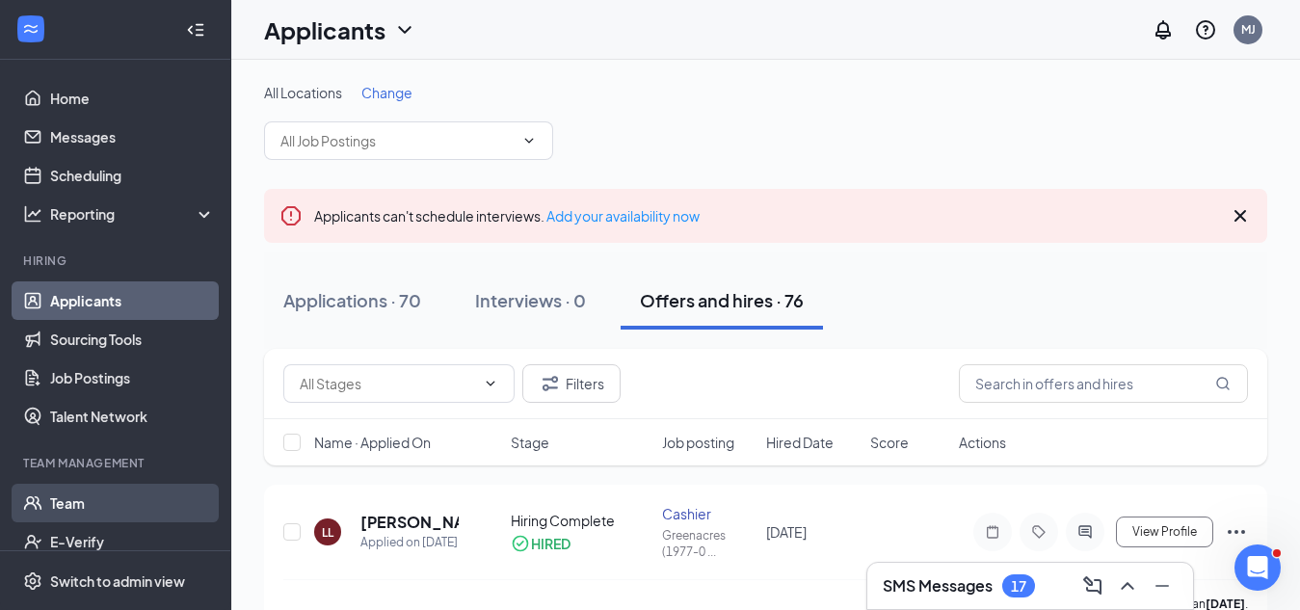
click at [70, 499] on link "Team" at bounding box center [132, 503] width 165 height 39
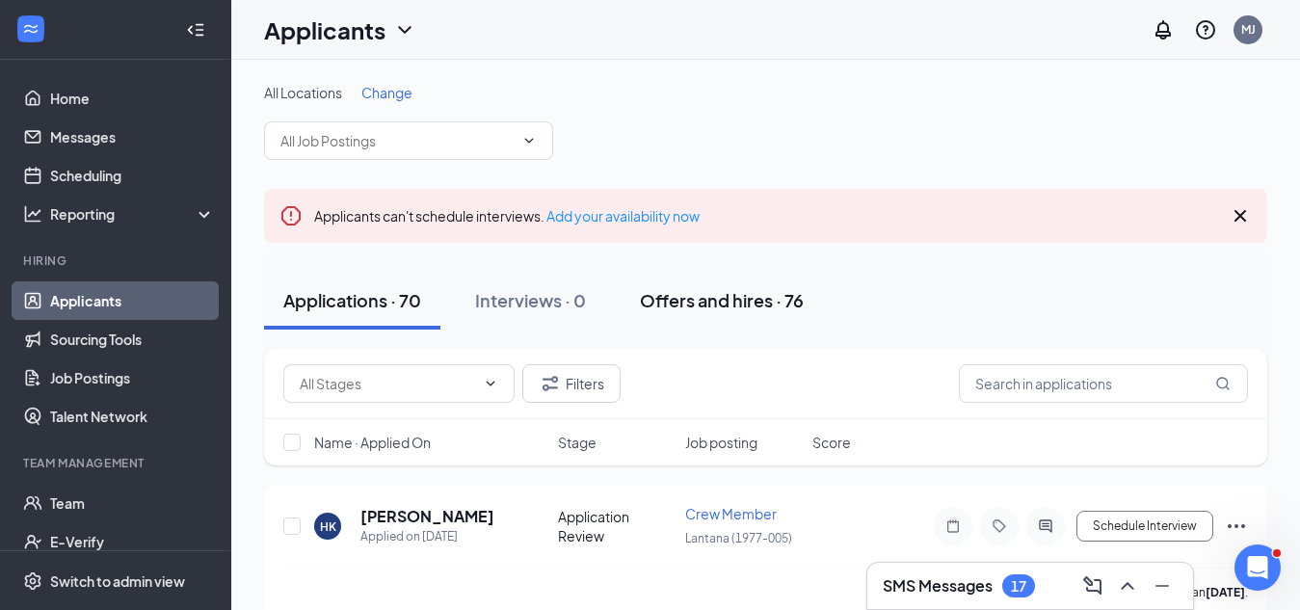
click at [690, 300] on div "Offers and hires · 76" at bounding box center [722, 300] width 164 height 24
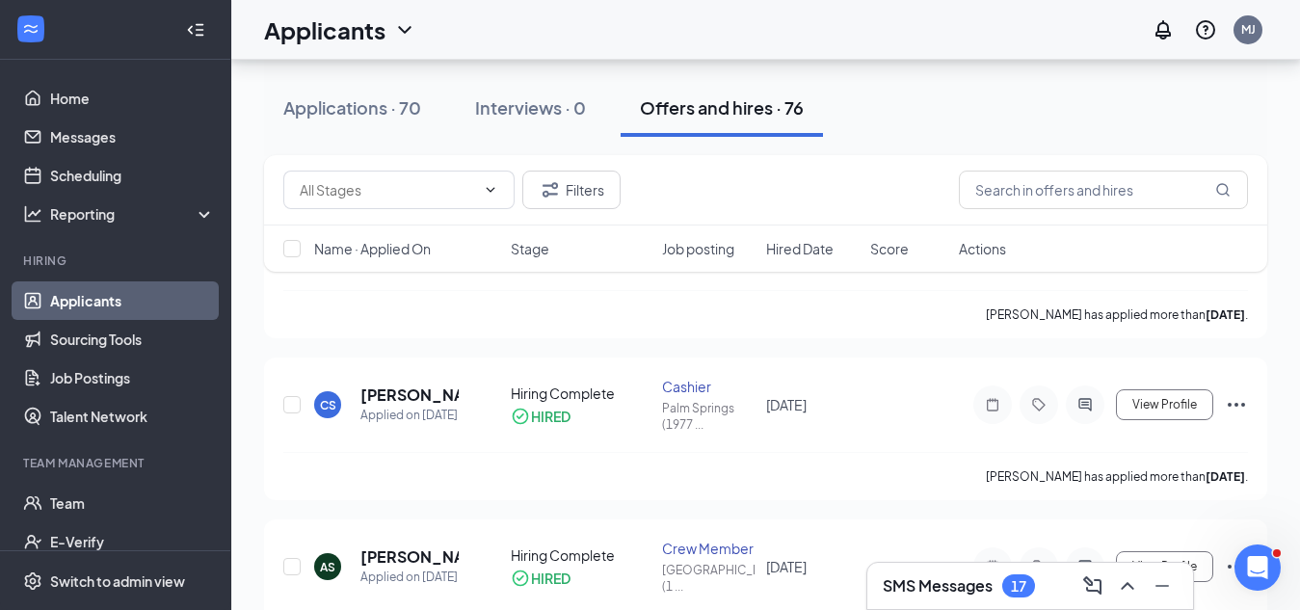
scroll to position [193, 0]
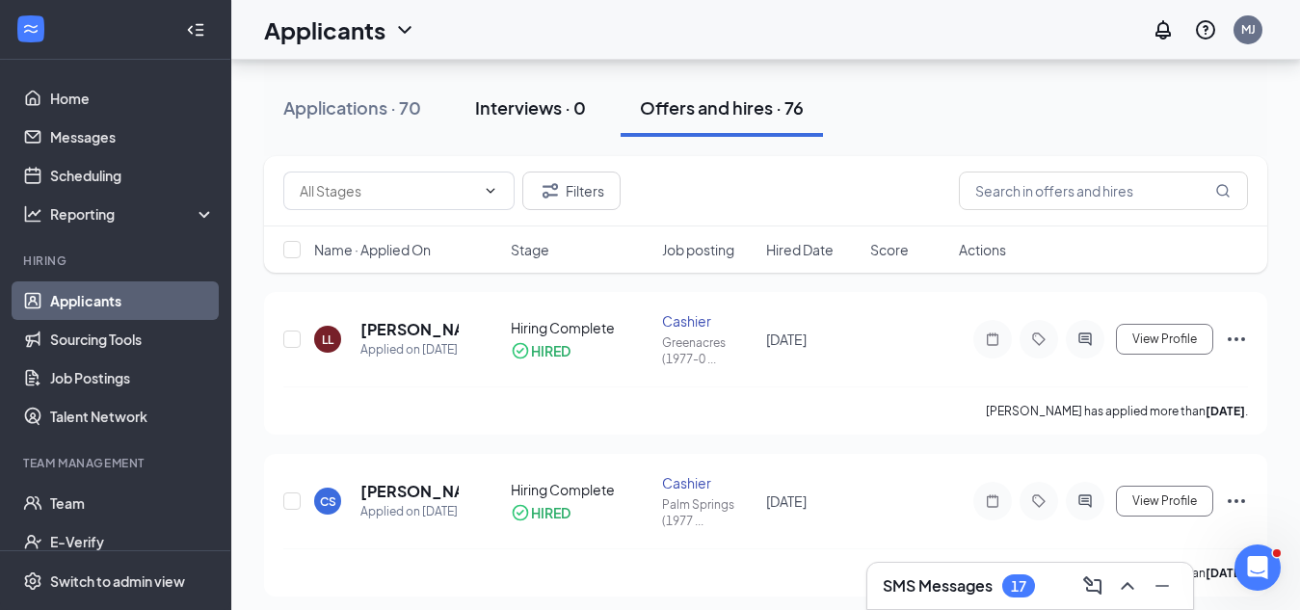
click at [532, 105] on div "Interviews · 0" at bounding box center [530, 107] width 111 height 24
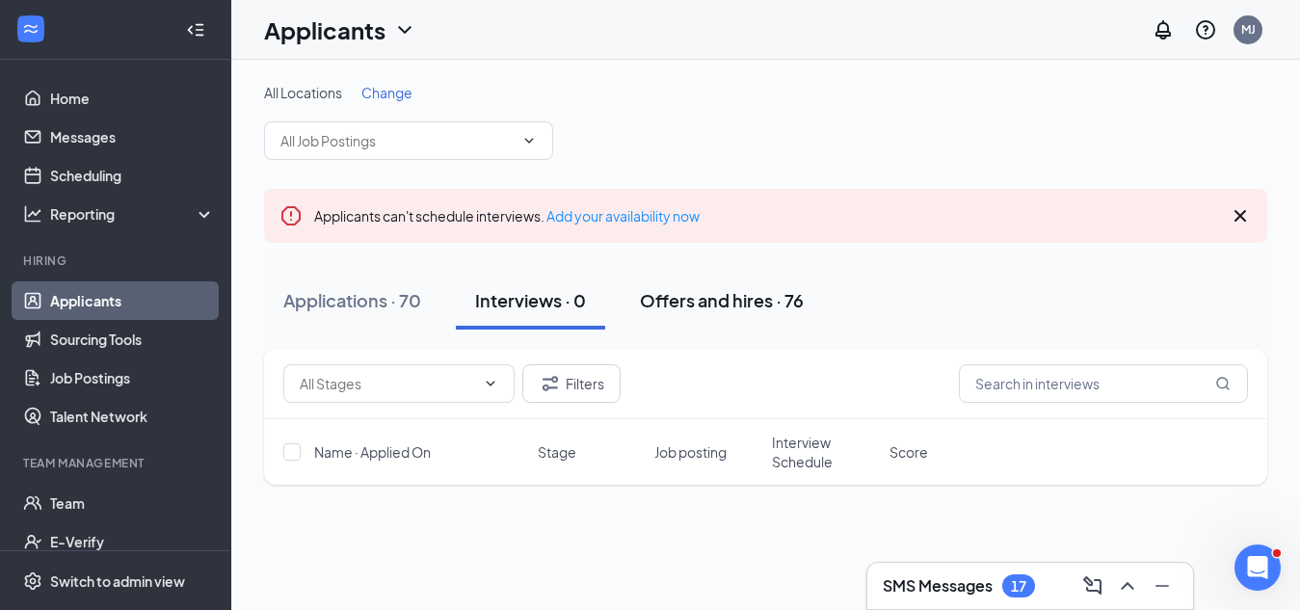
click at [720, 298] on div "Offers and hires · 76" at bounding box center [722, 300] width 164 height 24
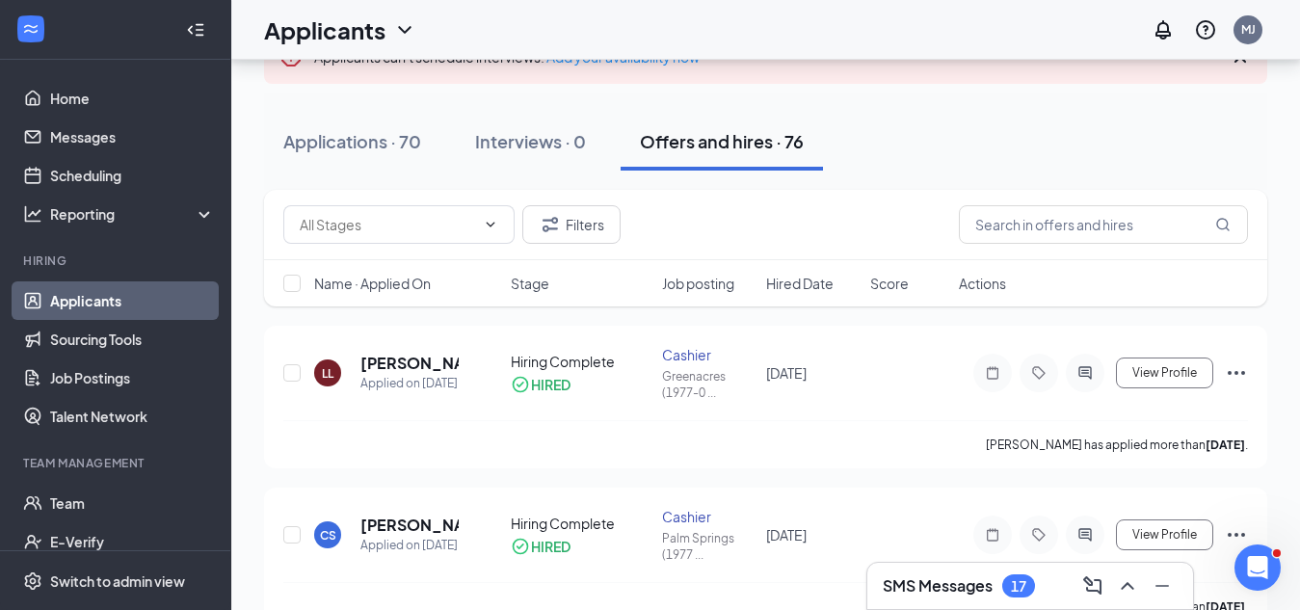
scroll to position [193, 0]
